Goal: Task Accomplishment & Management: Use online tool/utility

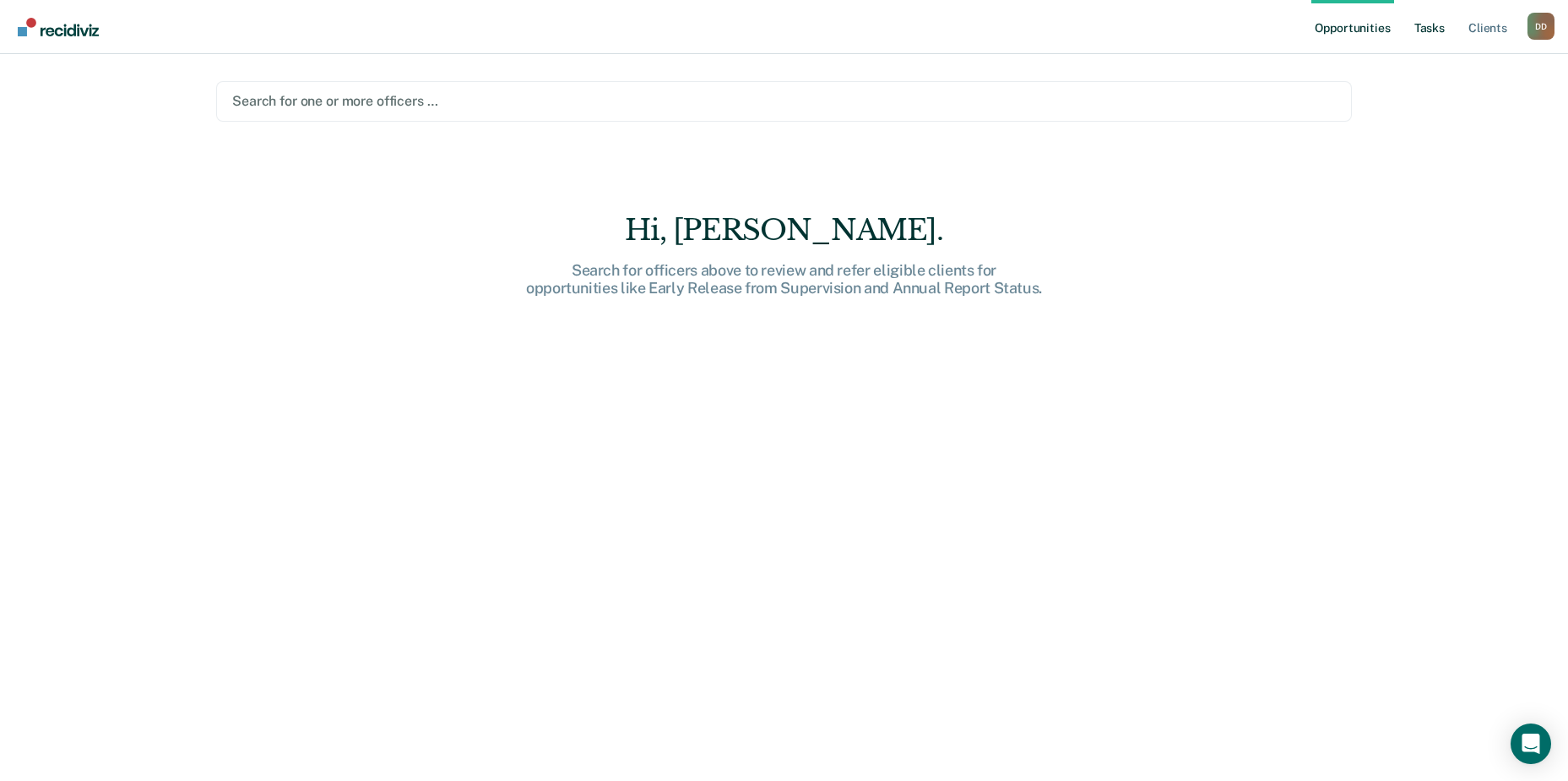
click at [1429, 35] on link "Tasks" at bounding box center [1429, 27] width 38 height 54
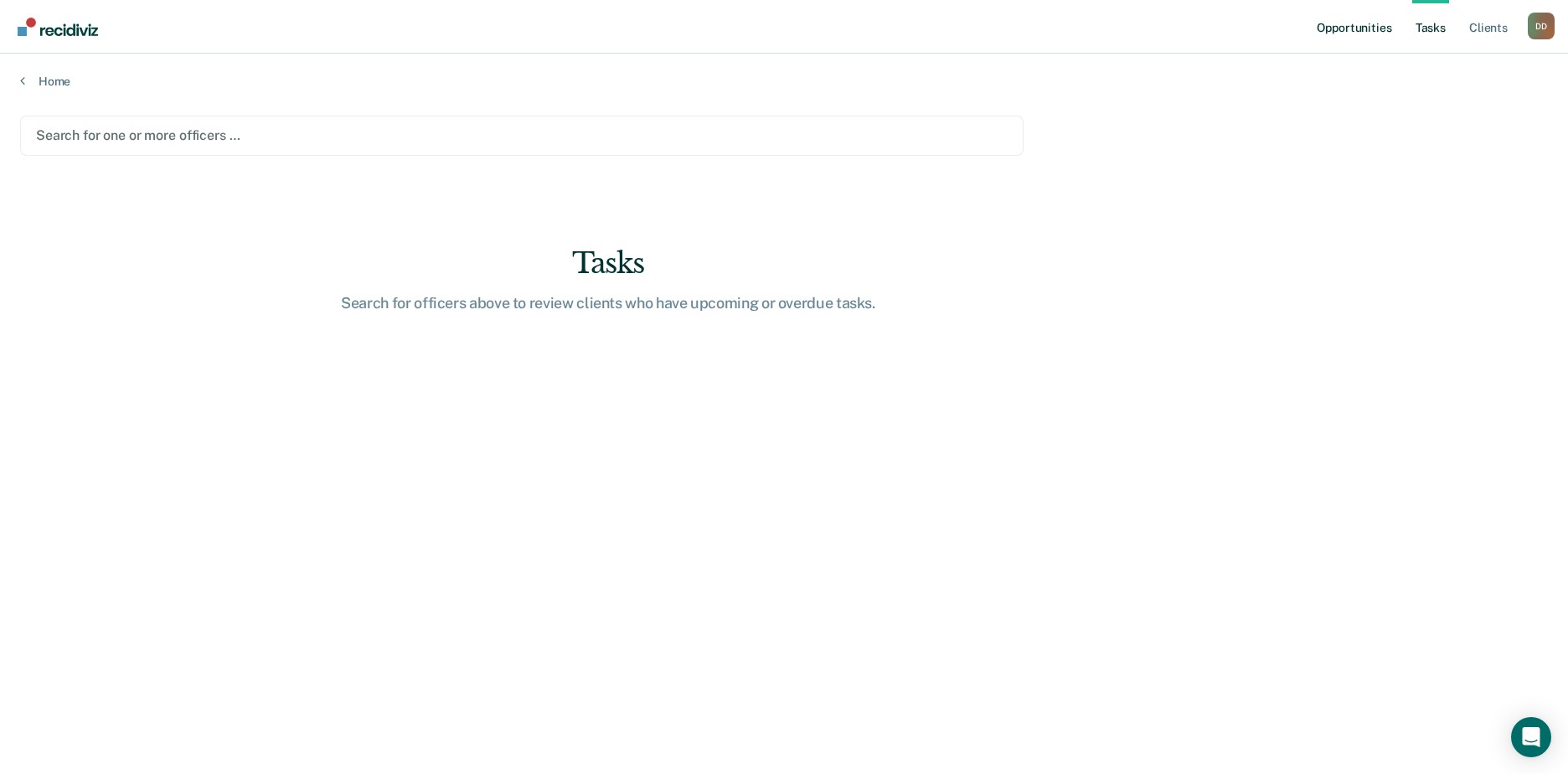
click at [1380, 29] on link "Opportunities" at bounding box center [1355, 27] width 82 height 54
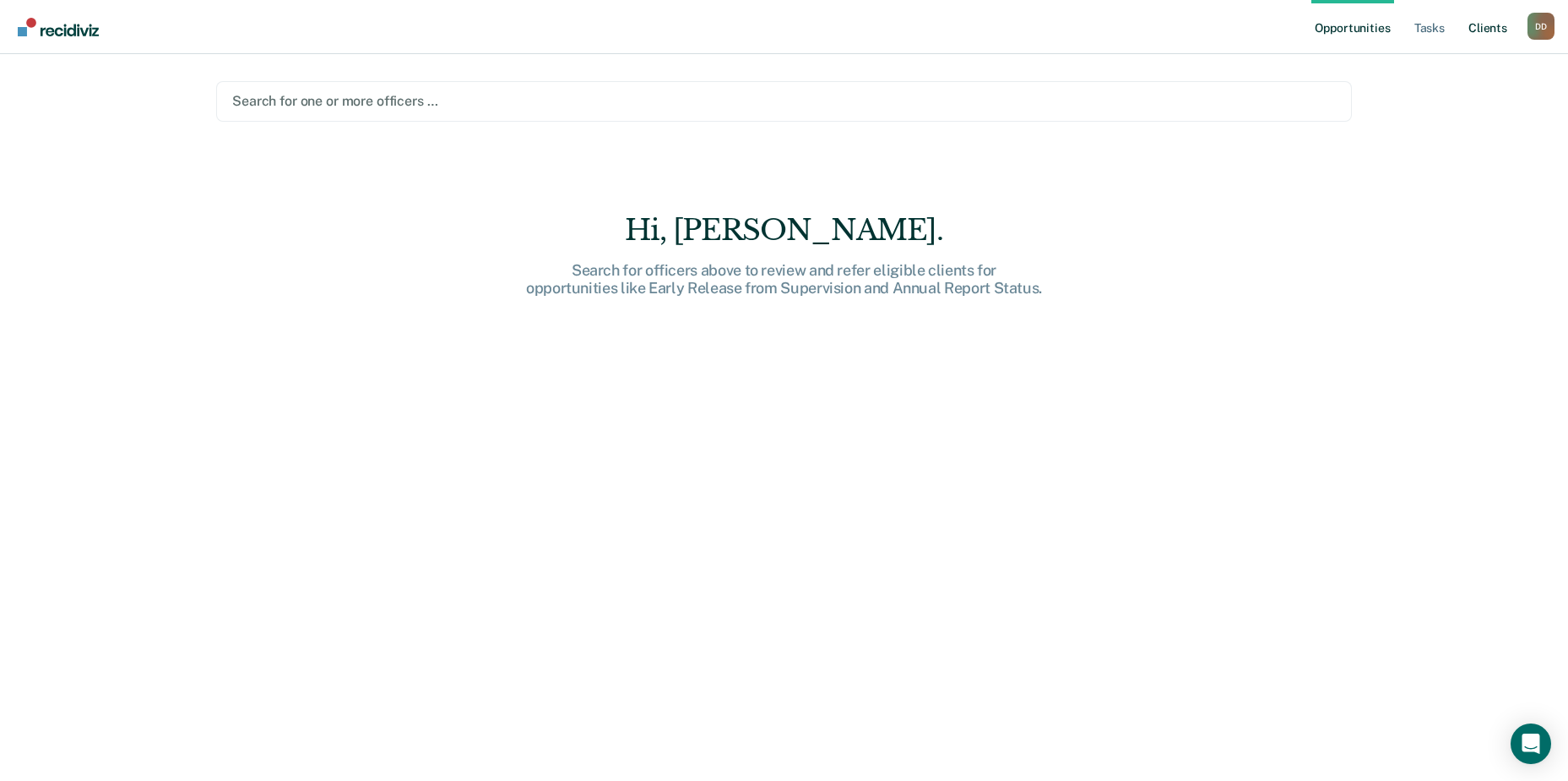
click at [1494, 24] on link "Client s" at bounding box center [1488, 27] width 45 height 54
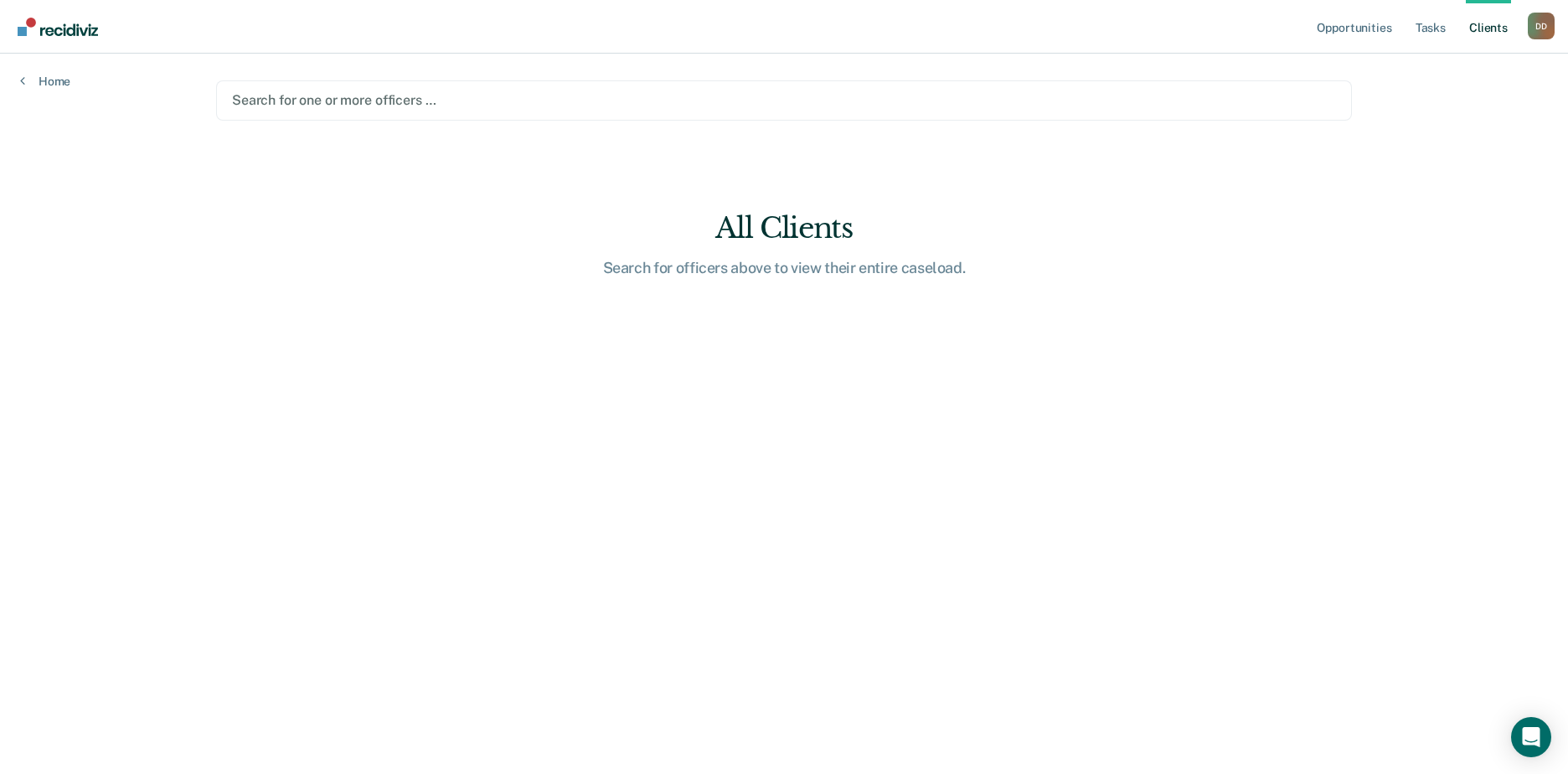
click at [1547, 24] on div "D D" at bounding box center [1541, 25] width 27 height 27
click at [1364, 29] on link "Opportunities" at bounding box center [1355, 27] width 82 height 54
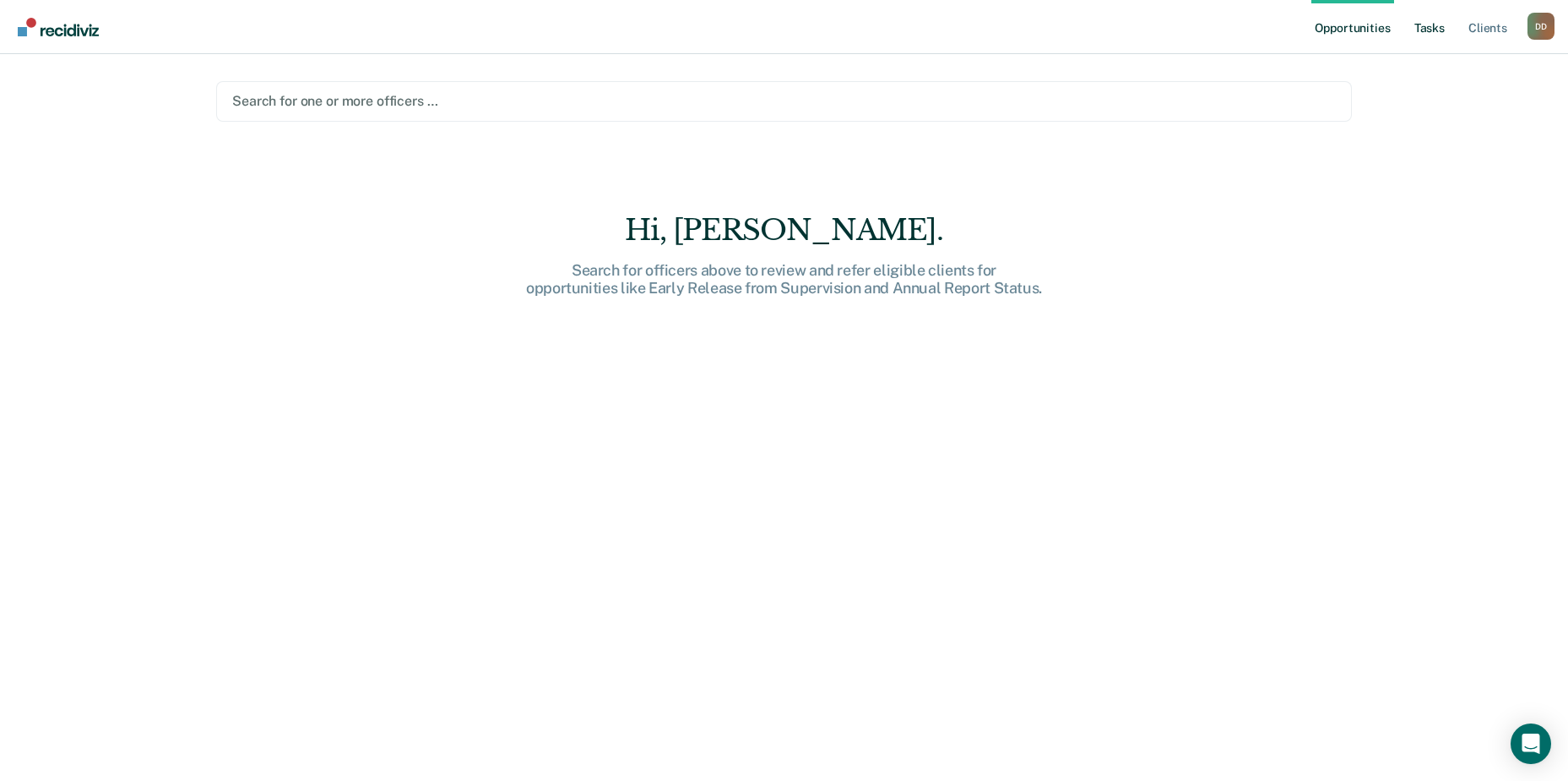
click at [1426, 27] on link "Tasks" at bounding box center [1429, 27] width 38 height 54
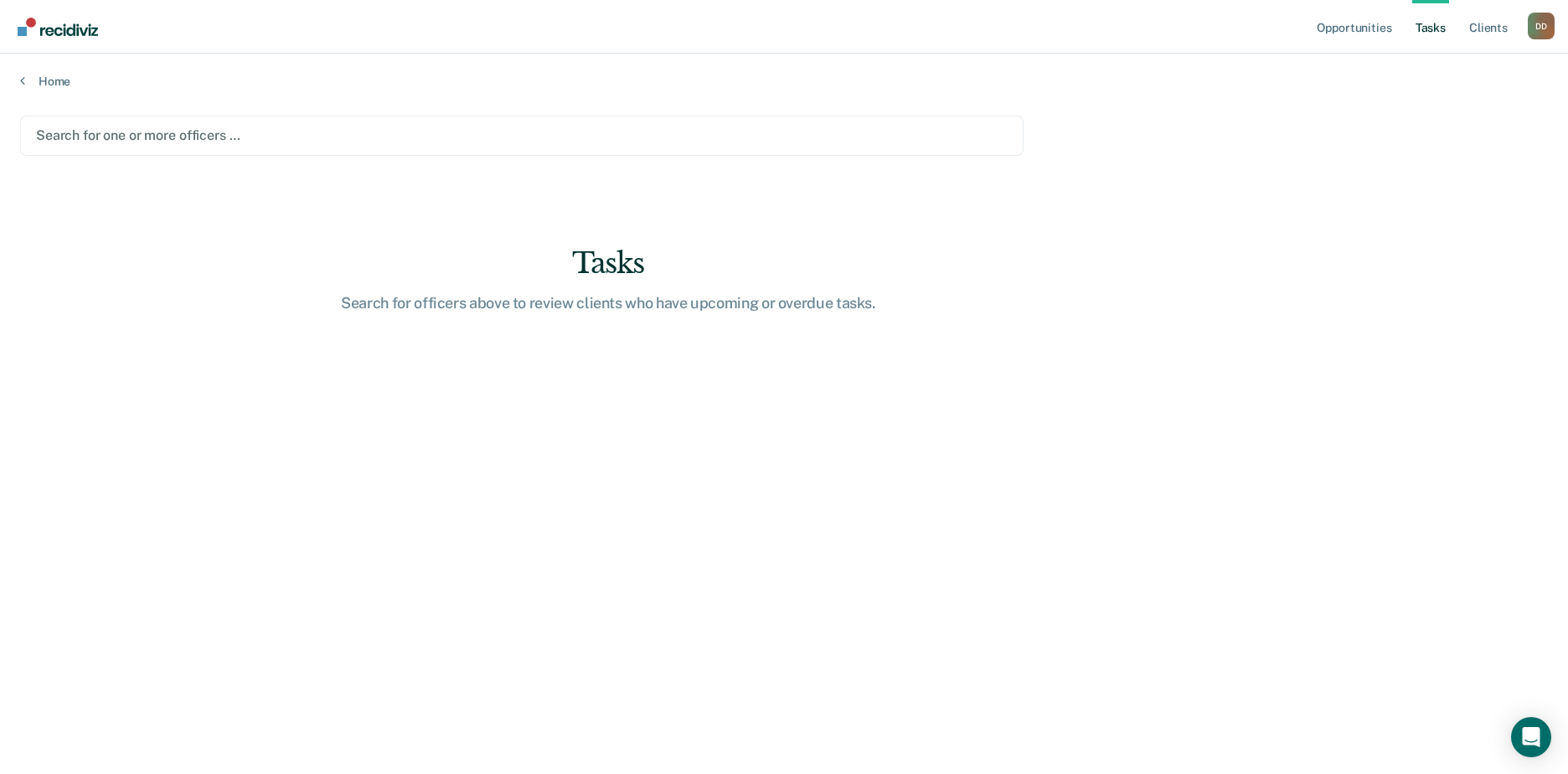
click at [888, 138] on div at bounding box center [522, 135] width 972 height 19
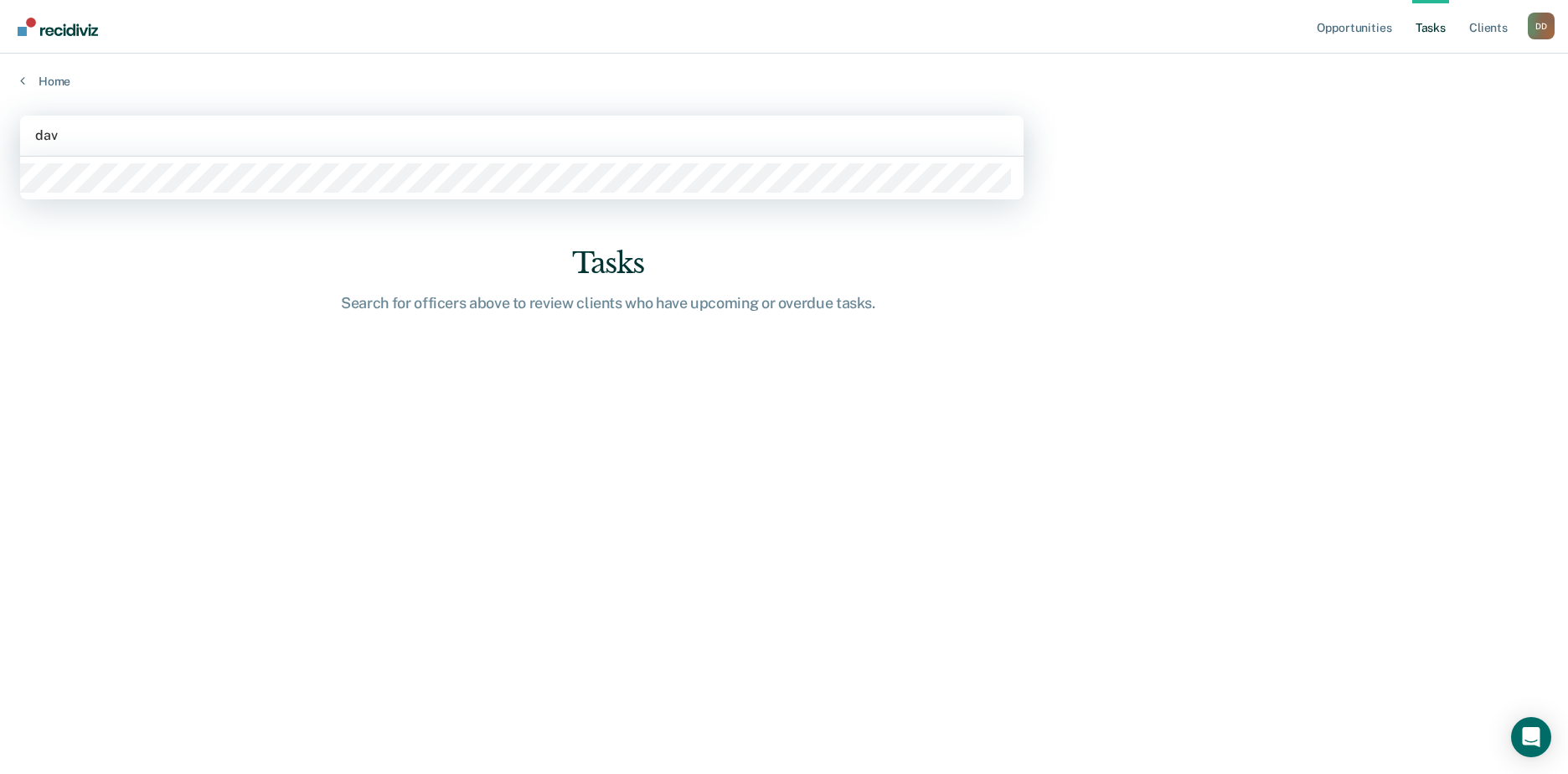
type input "[PERSON_NAME]"
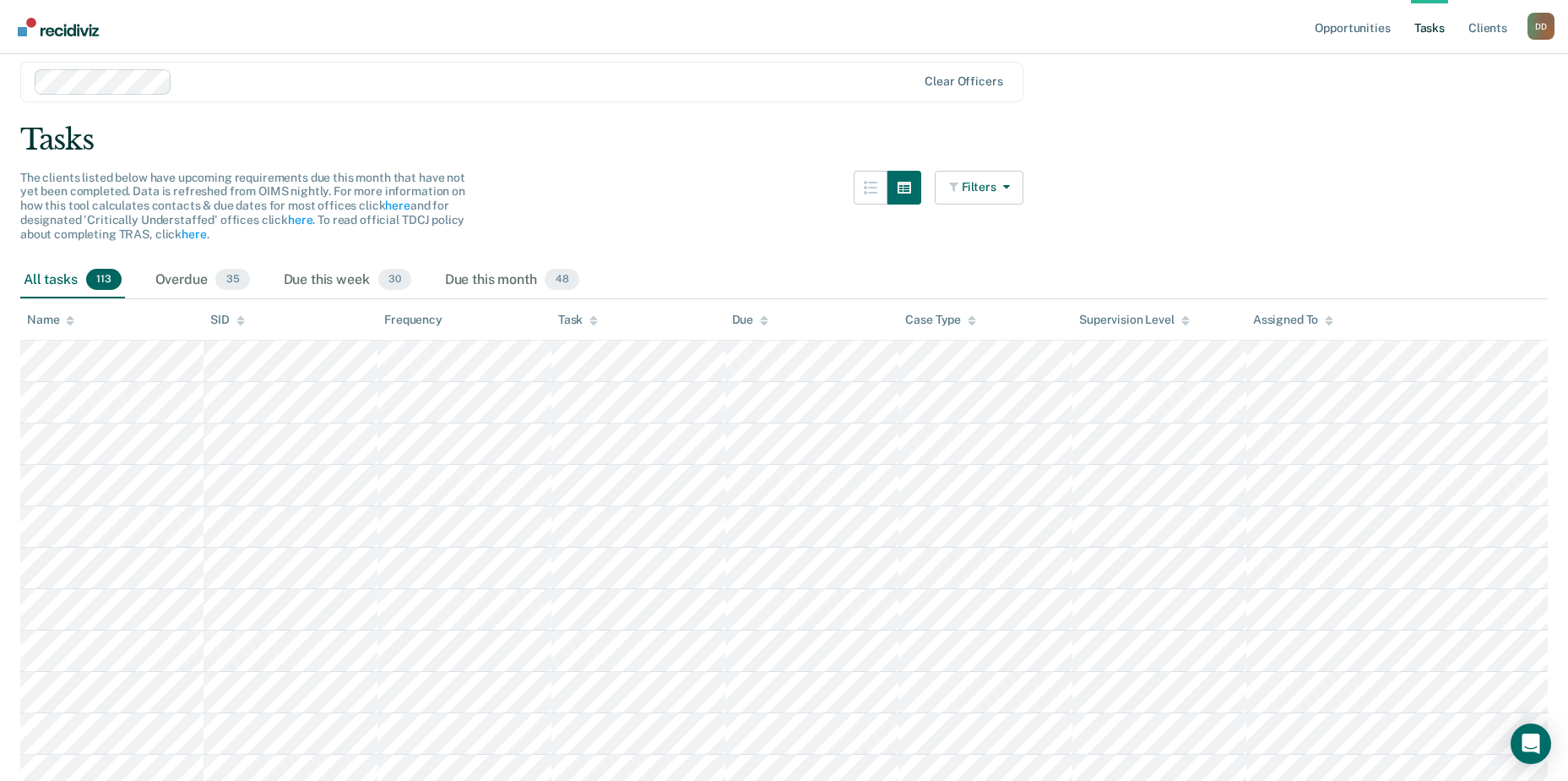
scroll to position [85, 0]
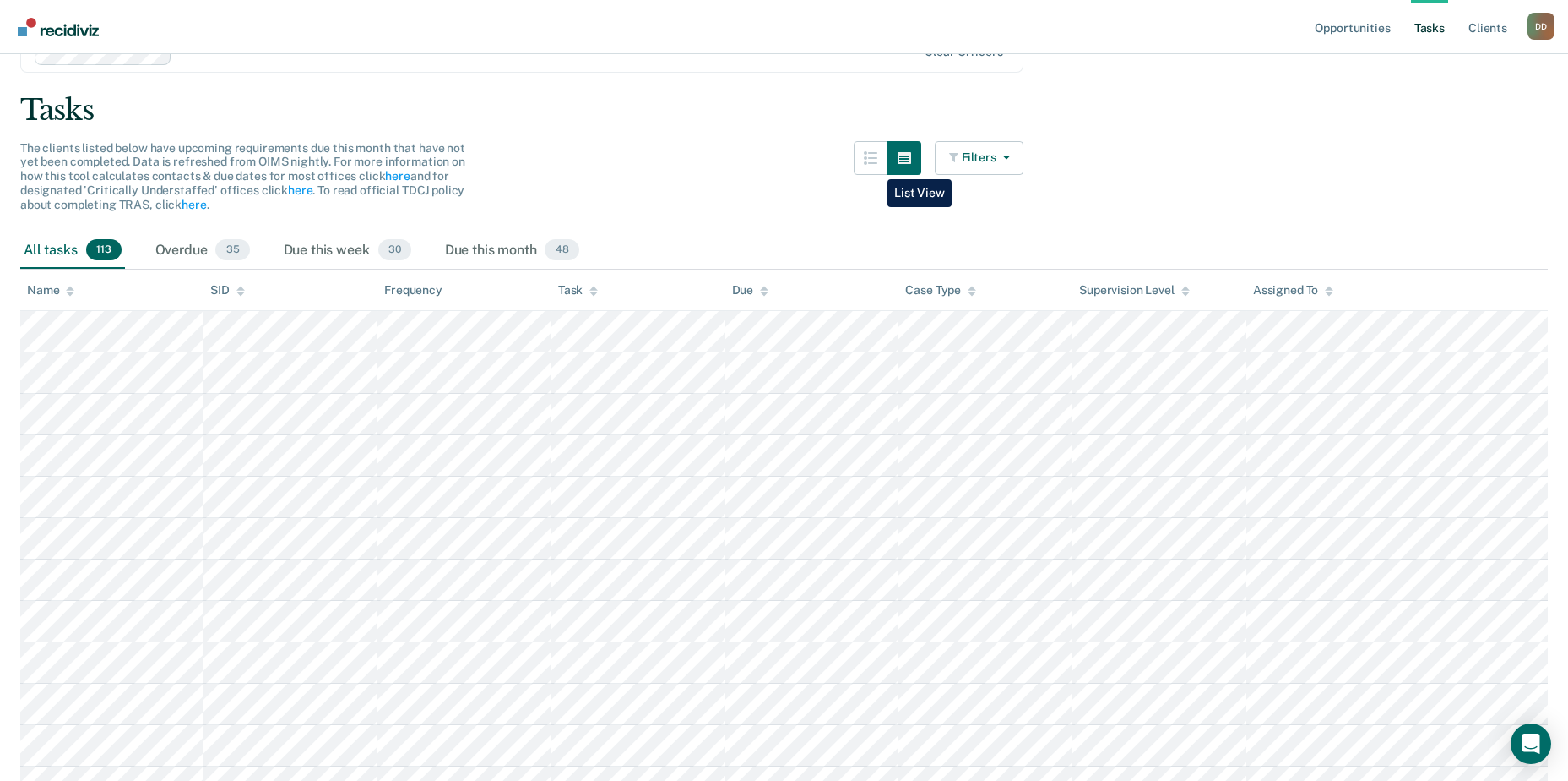
drag, startPoint x: 875, startPoint y: 166, endPoint x: 820, endPoint y: 162, distance: 55.1
click at [820, 162] on div "The clients listed below have upcoming requirements due this month that have no…" at bounding box center [522, 186] width 1003 height 91
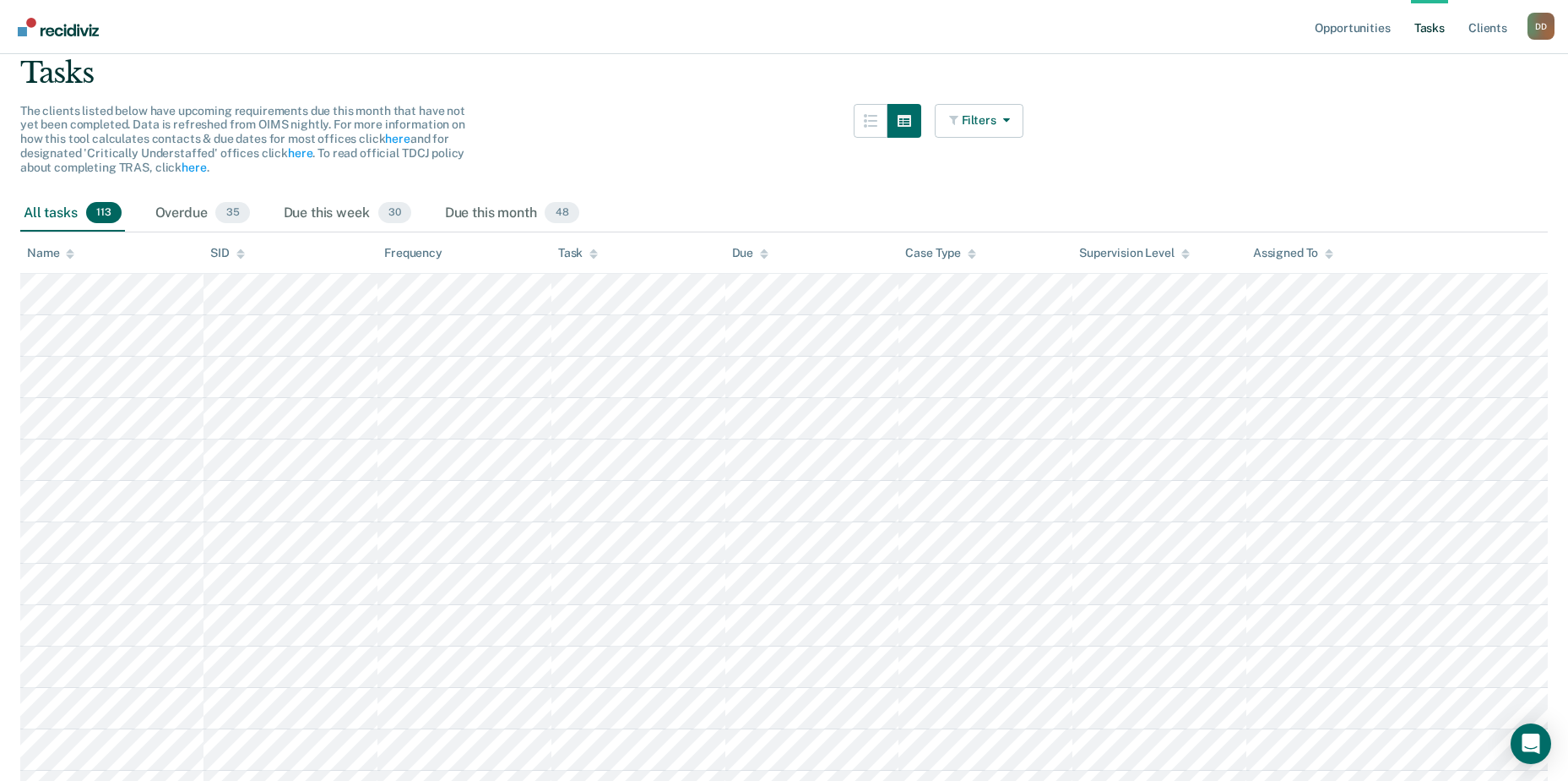
scroll to position [0, 0]
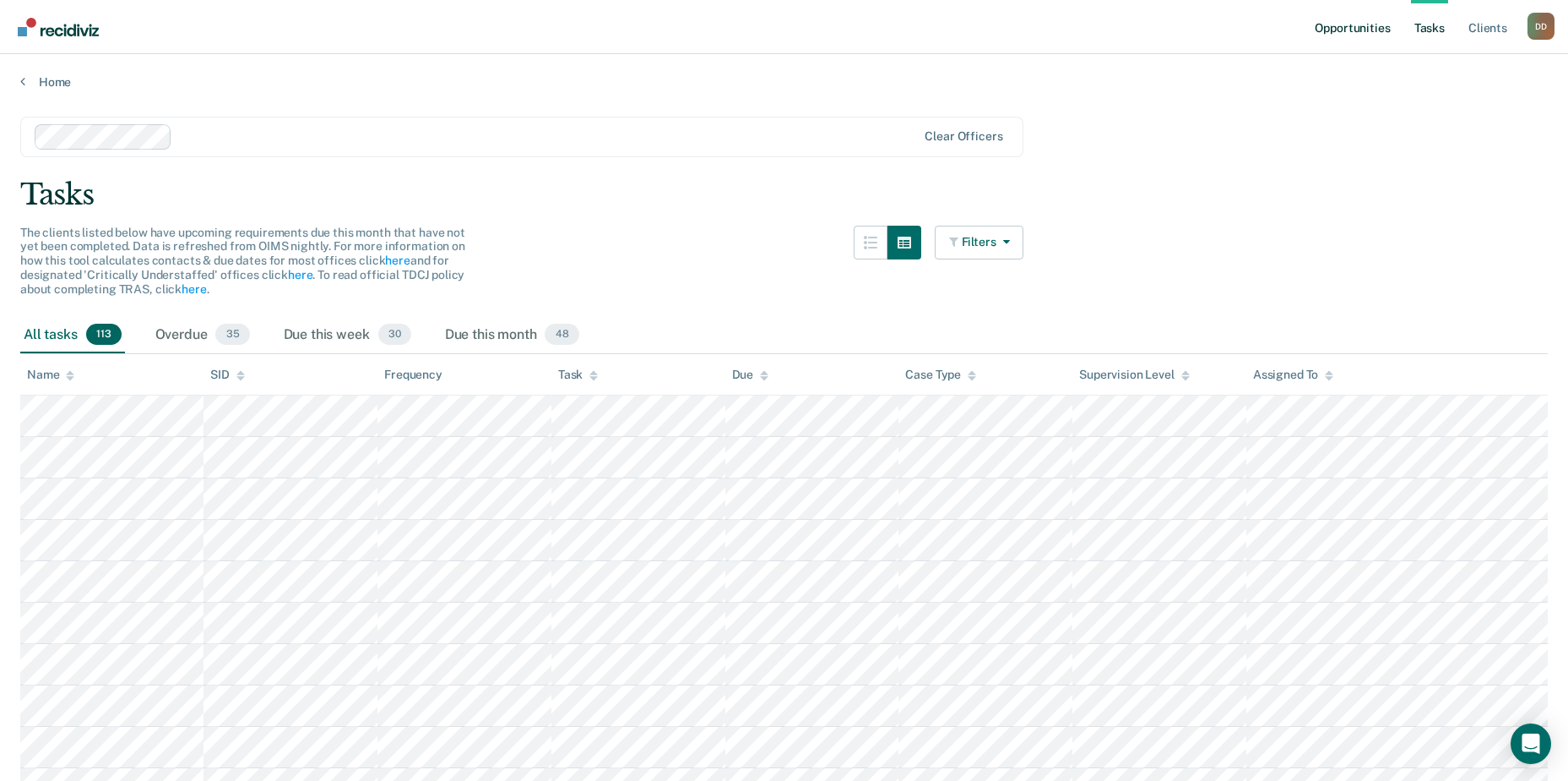
click at [1343, 24] on link "Opportunities" at bounding box center [1352, 27] width 82 height 54
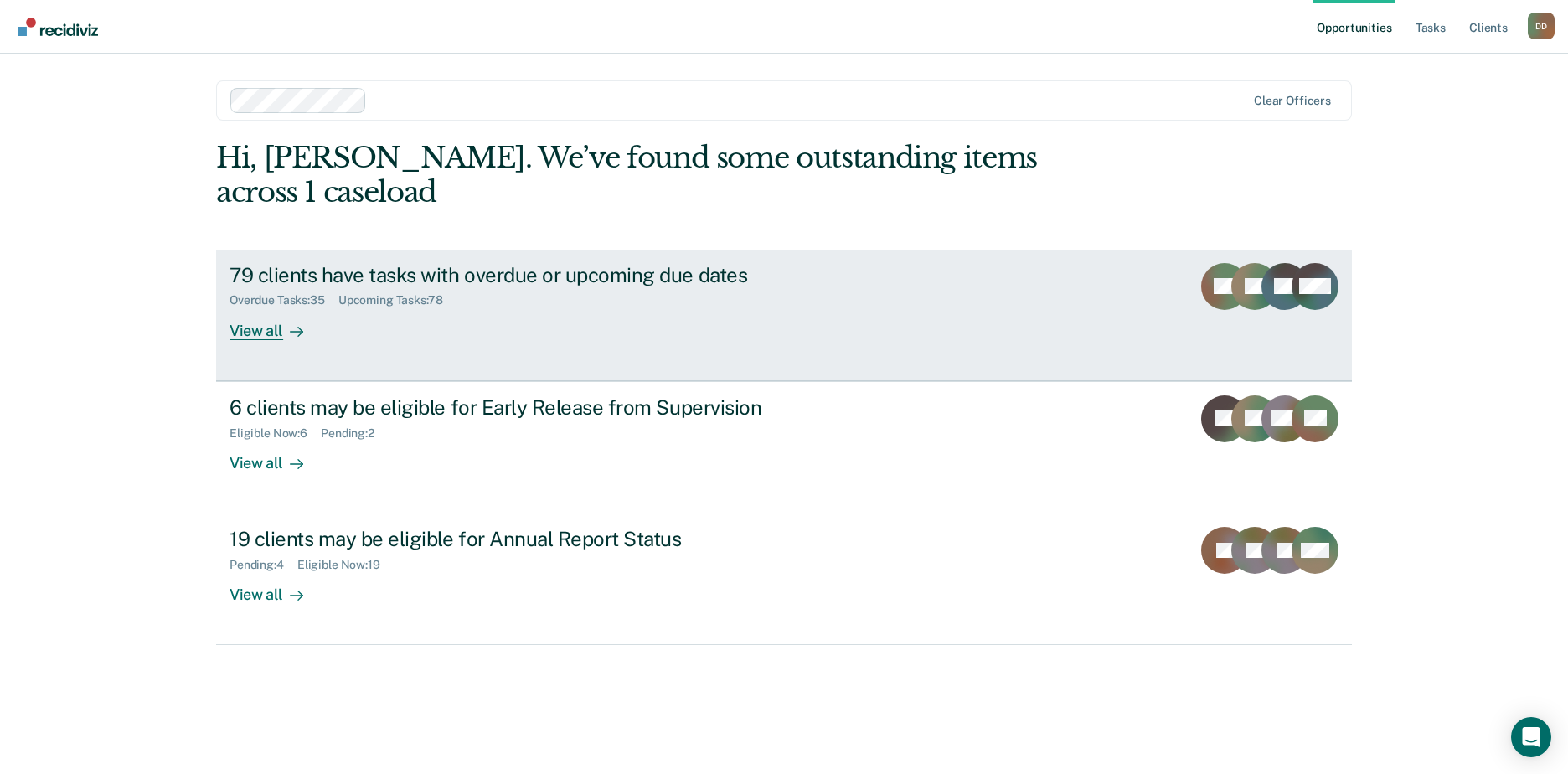
click at [265, 308] on div "View all" at bounding box center [277, 324] width 94 height 33
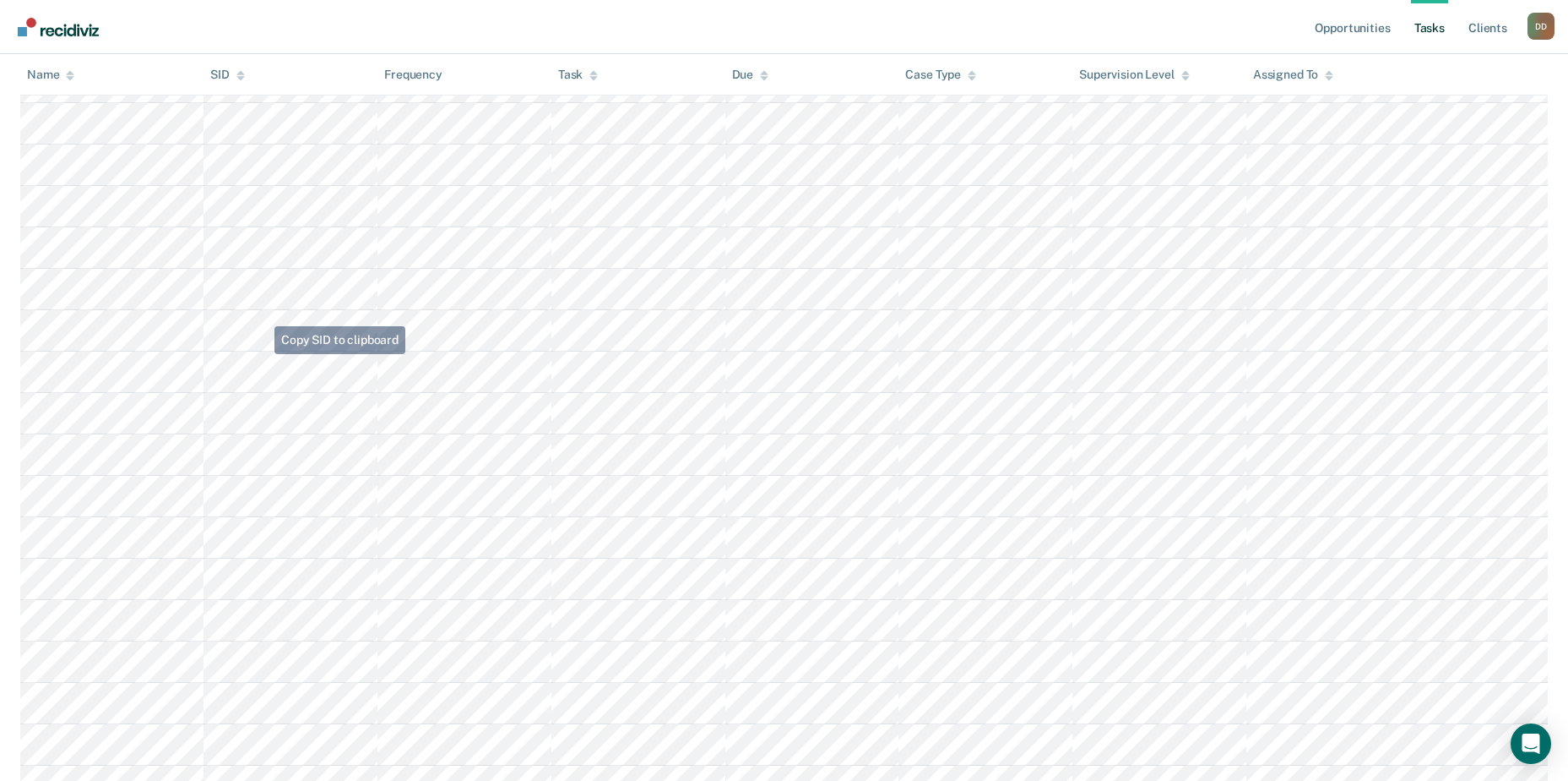
scroll to position [3042, 0]
click at [1423, 25] on link "Tasks" at bounding box center [1429, 27] width 38 height 54
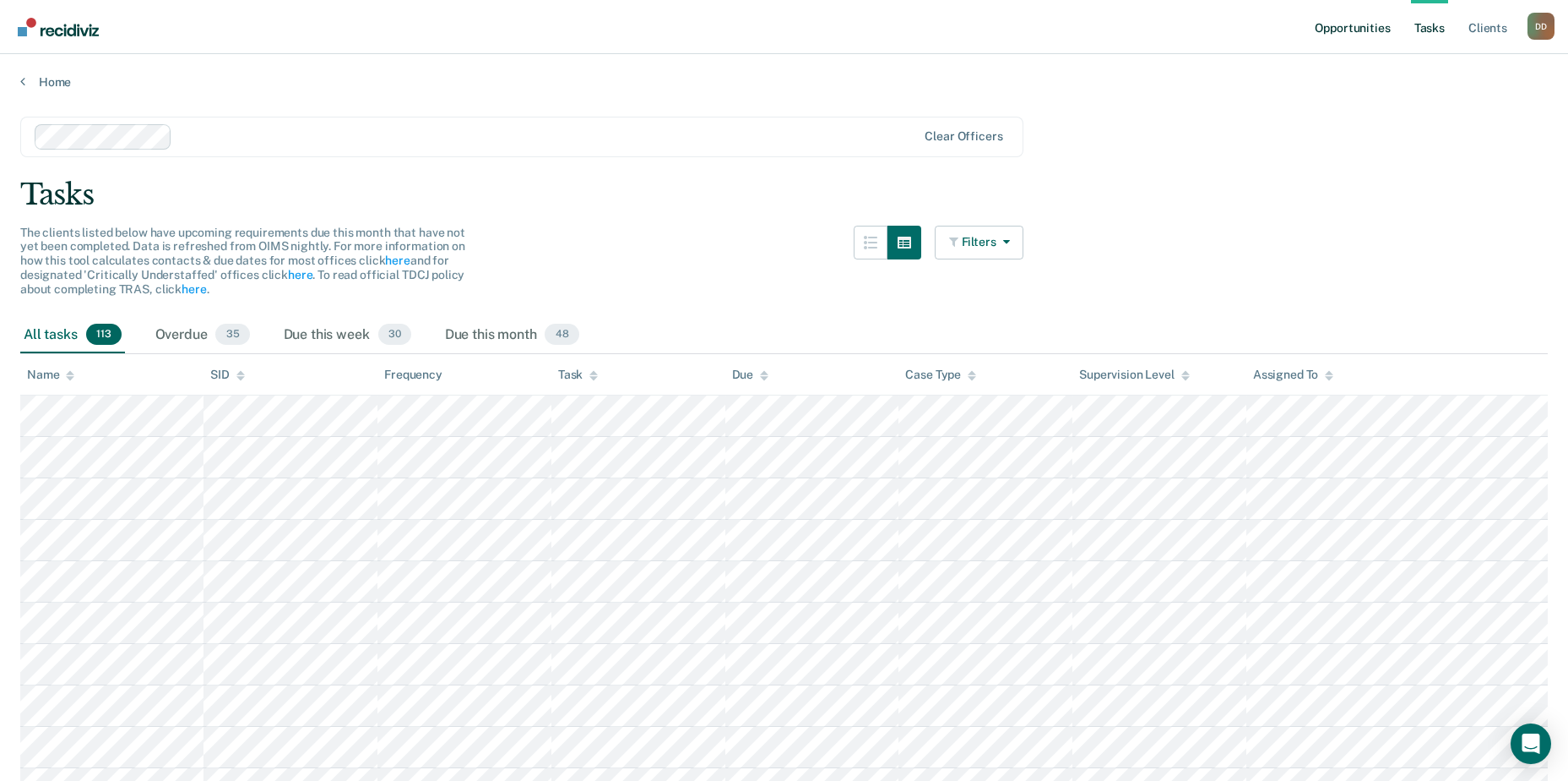
click at [1376, 28] on link "Opportunities" at bounding box center [1352, 27] width 82 height 54
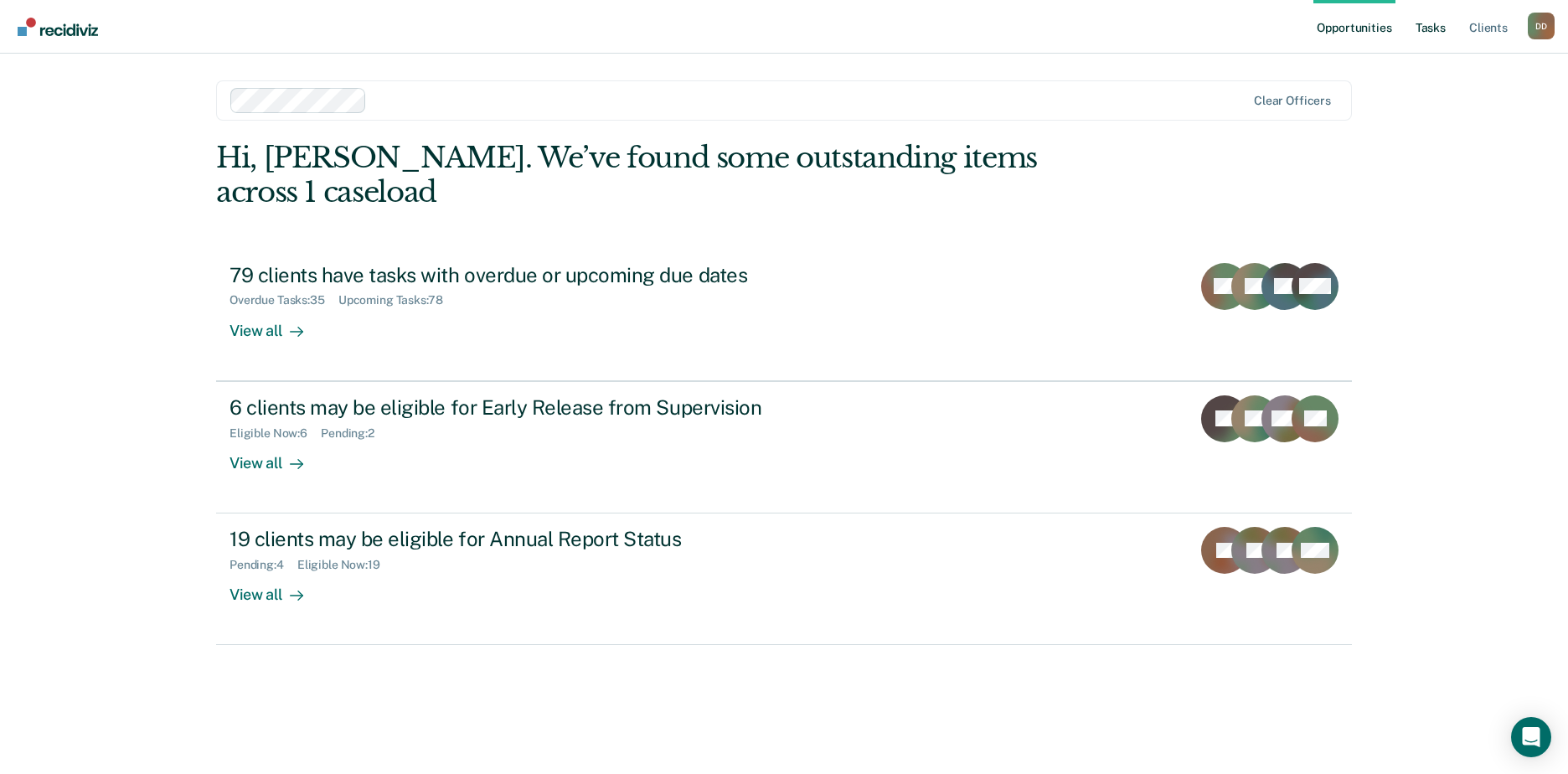
click at [1437, 26] on link "Tasks" at bounding box center [1431, 27] width 37 height 54
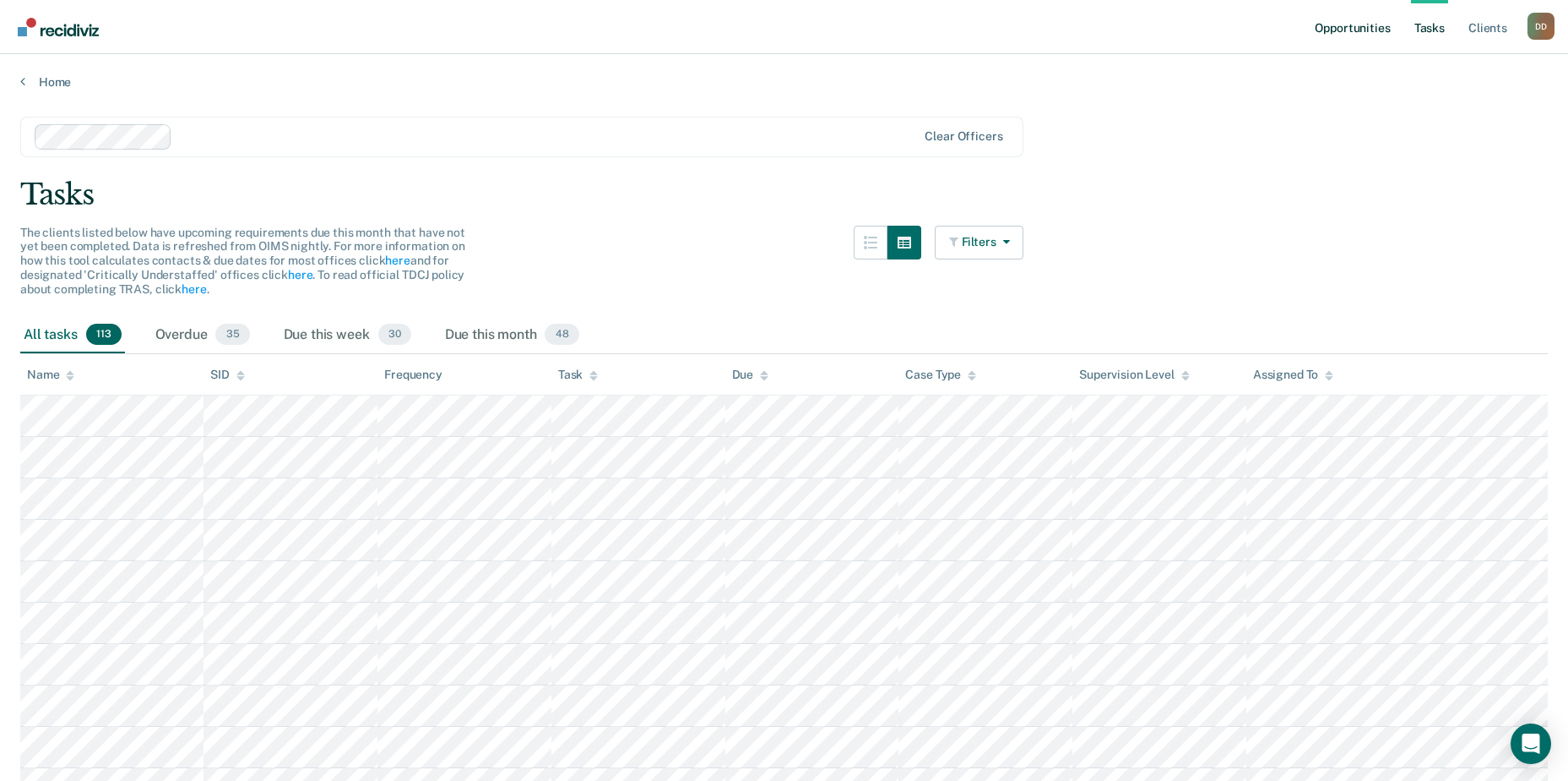
click at [1355, 31] on link "Opportunities" at bounding box center [1352, 27] width 82 height 54
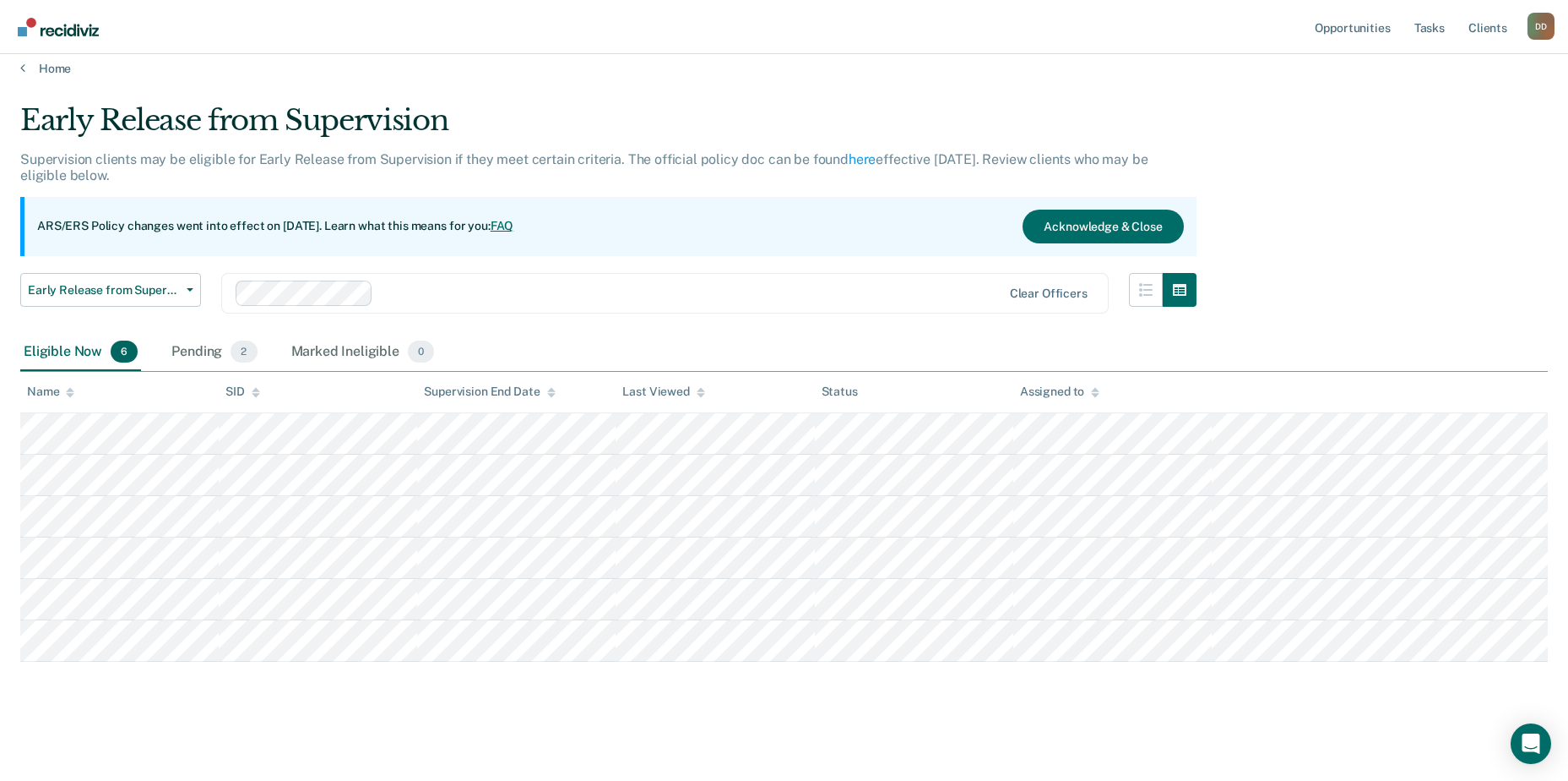
scroll to position [16, 0]
